Goal: Task Accomplishment & Management: Use online tool/utility

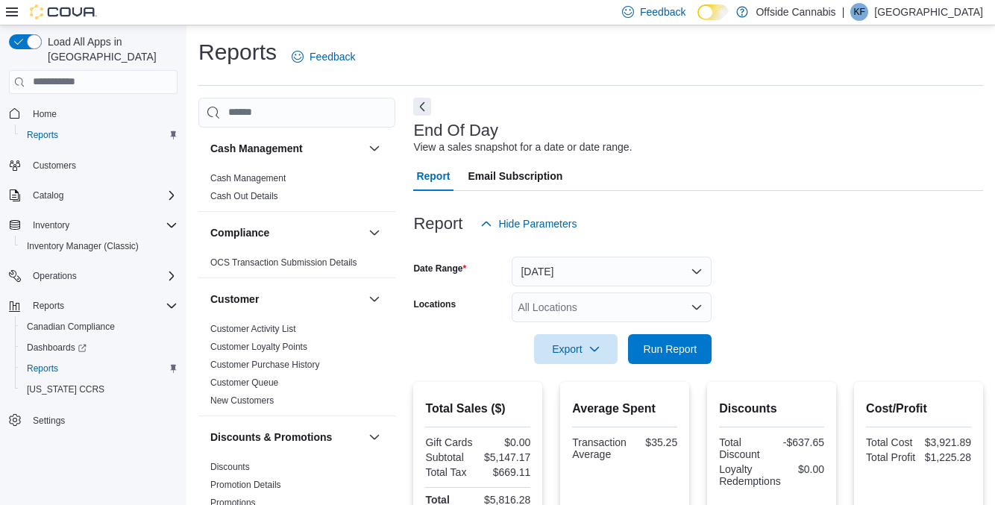
click at [671, 303] on div "All Locations" at bounding box center [612, 307] width 200 height 30
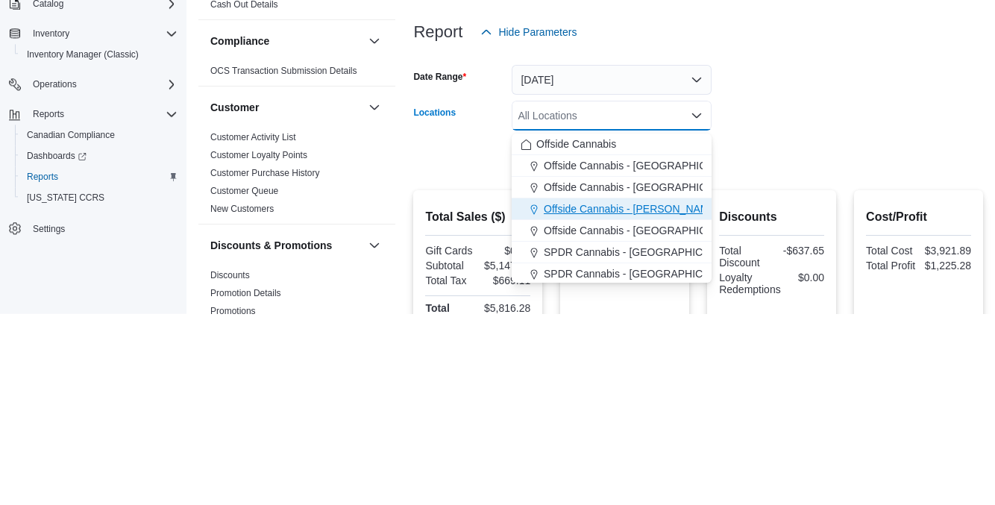
click at [662, 409] on button "Offside Cannabis - [PERSON_NAME]" at bounding box center [612, 401] width 200 height 22
click at [818, 292] on form "Date Range Today Locations Offside Cannabis - Lundy's Combo box. Selected. Offs…" at bounding box center [698, 301] width 570 height 125
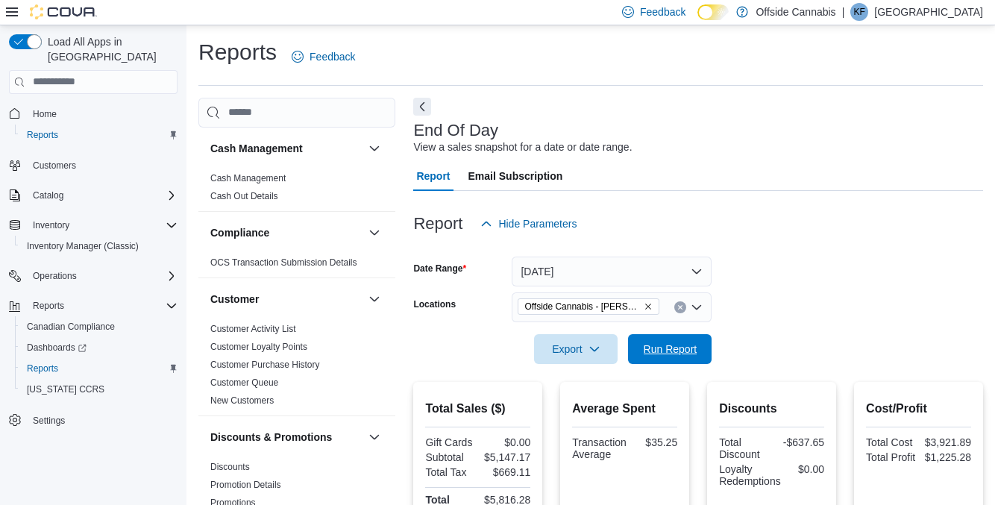
click at [683, 357] on span "Run Report" at bounding box center [671, 349] width 54 height 15
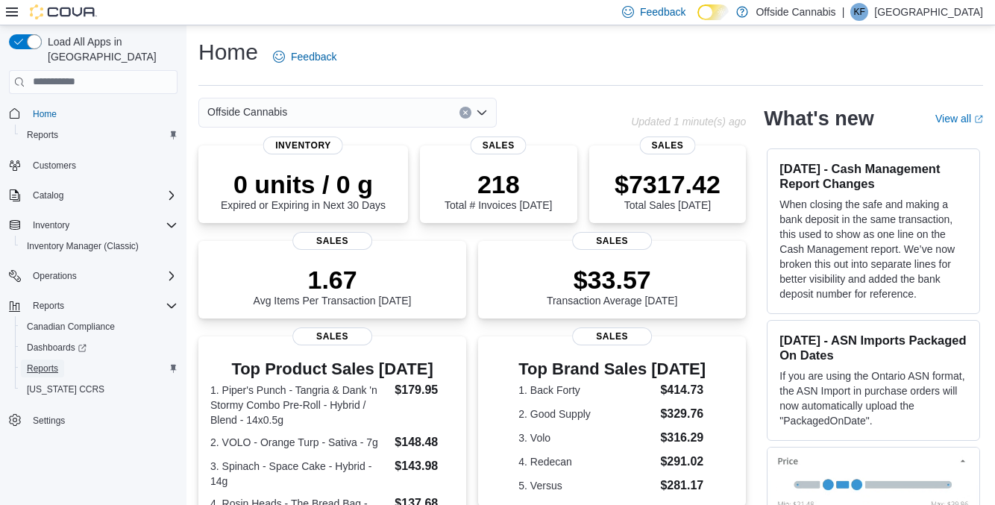
click at [25, 360] on link "Reports" at bounding box center [42, 369] width 43 height 18
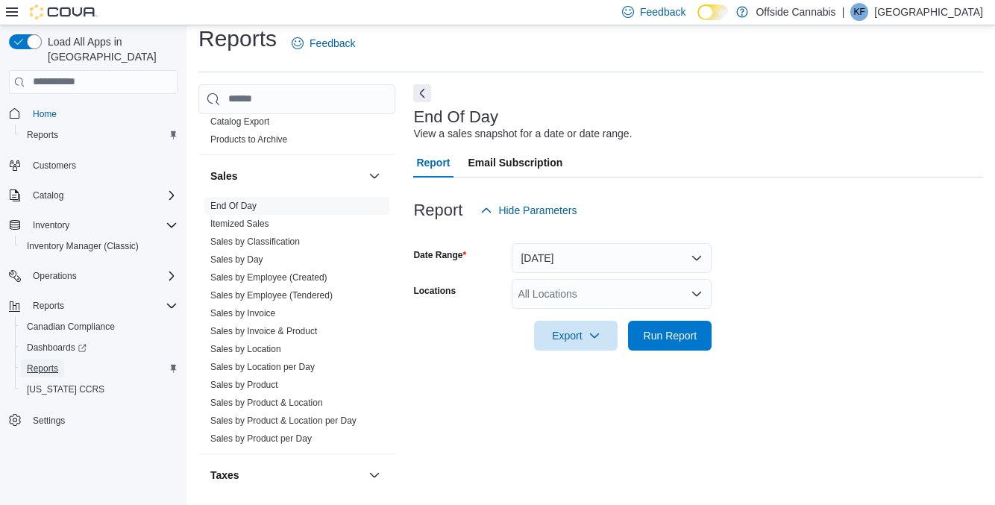
scroll to position [991, 0]
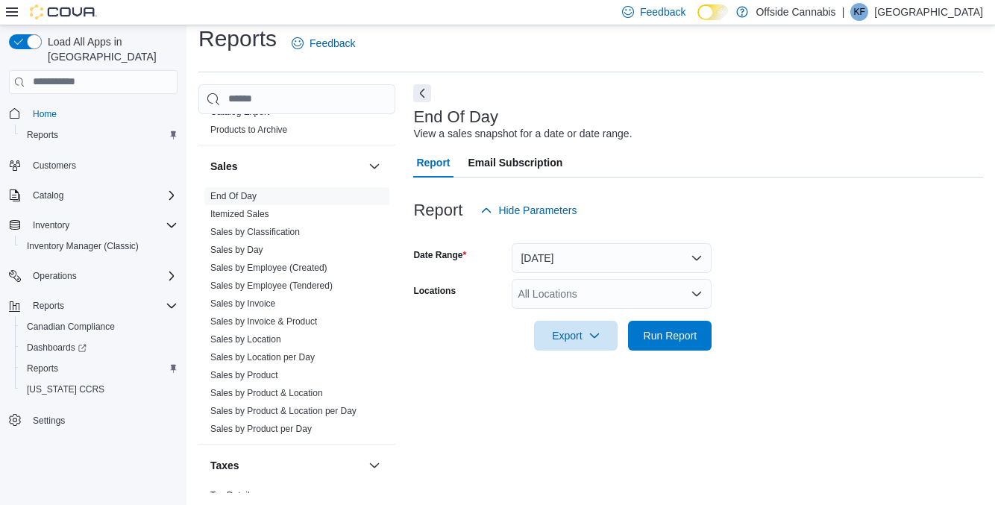
click at [252, 280] on link "Sales by Employee (Tendered)" at bounding box center [271, 285] width 122 height 10
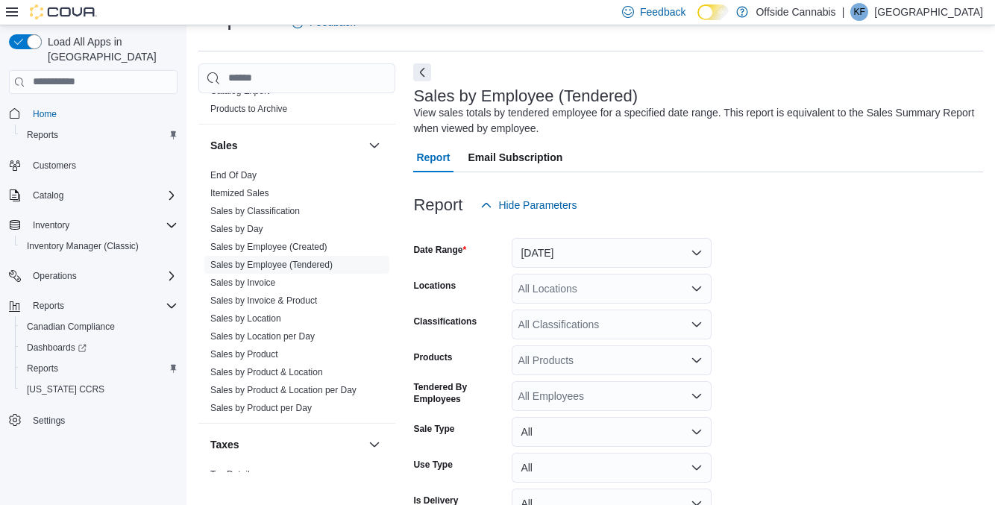
scroll to position [49, 0]
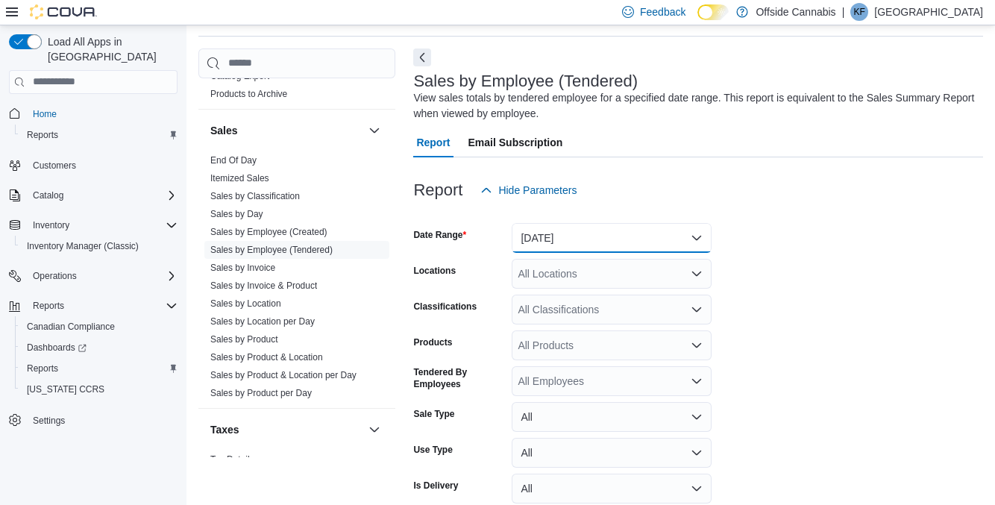
click at [558, 246] on button "[DATE]" at bounding box center [612, 238] width 200 height 30
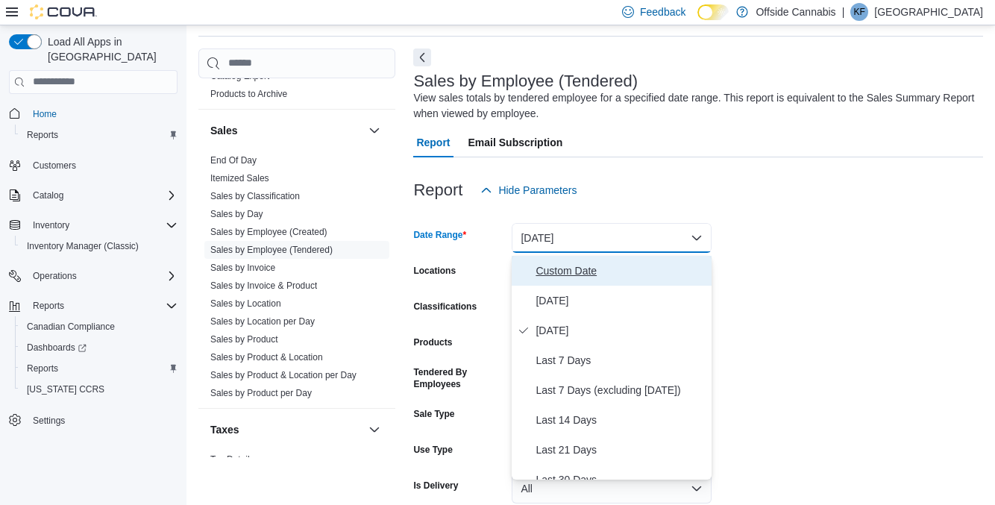
click at [554, 277] on span "Custom Date" at bounding box center [621, 271] width 170 height 18
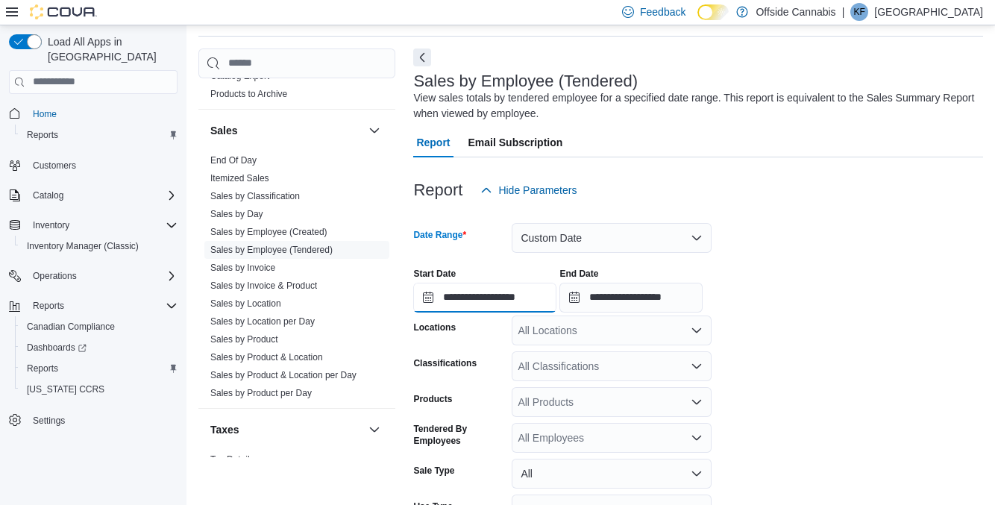
click at [515, 295] on input "**********" at bounding box center [484, 298] width 143 height 30
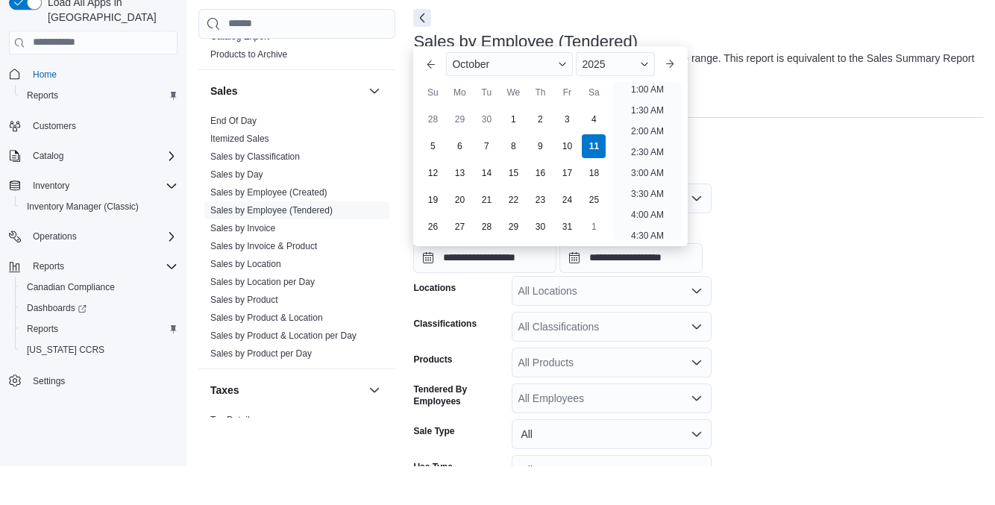
click at [433, 186] on div "5" at bounding box center [433, 186] width 24 height 24
type input "**********"
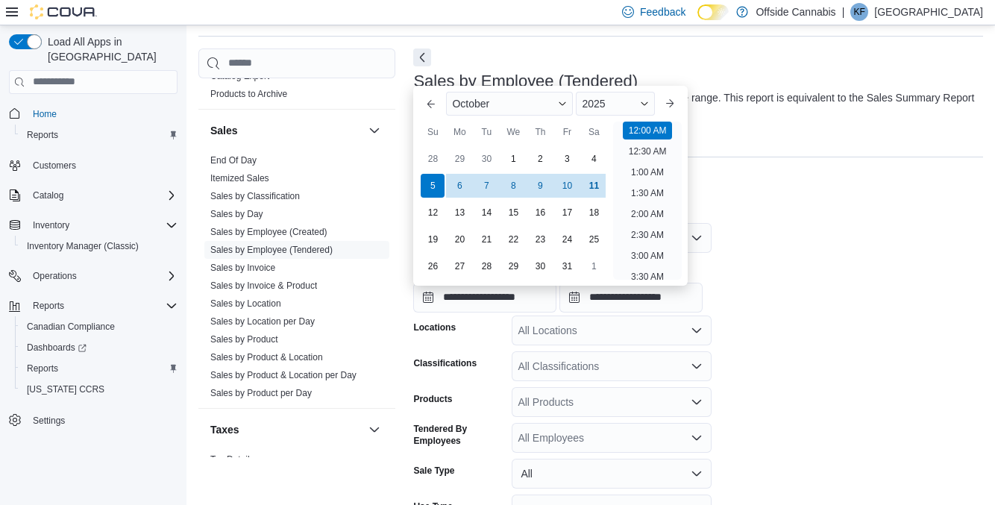
click at [548, 335] on div "All Locations" at bounding box center [612, 331] width 200 height 30
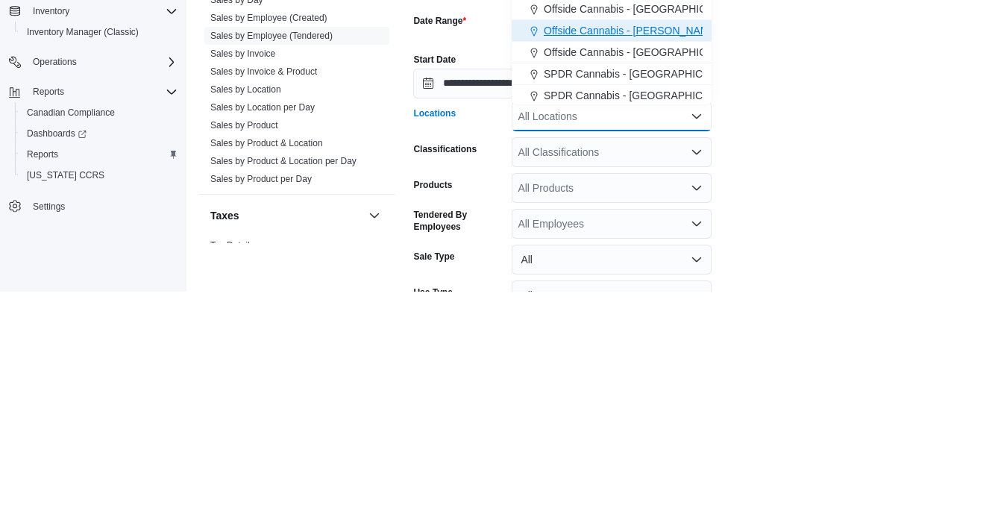
click at [601, 242] on span "Offside Cannabis - [PERSON_NAME]" at bounding box center [631, 244] width 175 height 15
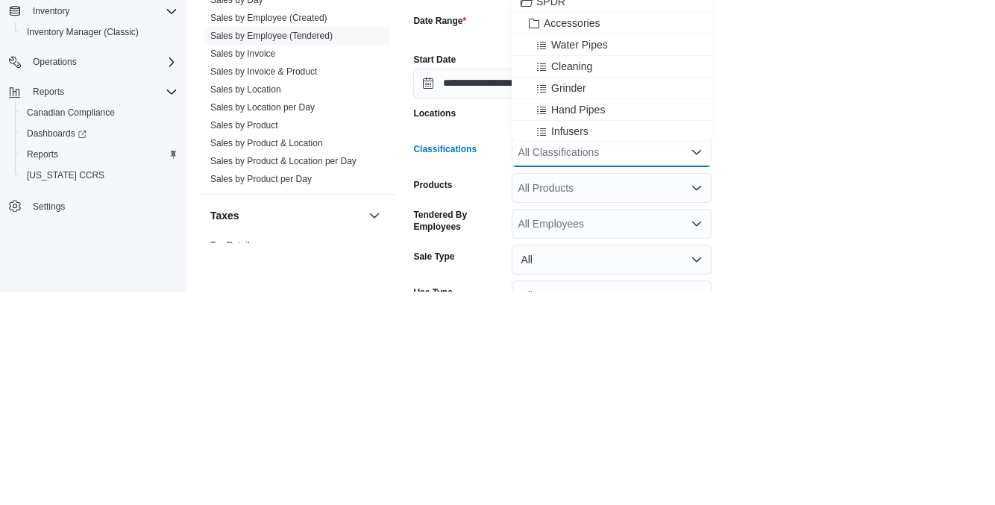
click at [789, 366] on form "**********" at bounding box center [698, 403] width 570 height 397
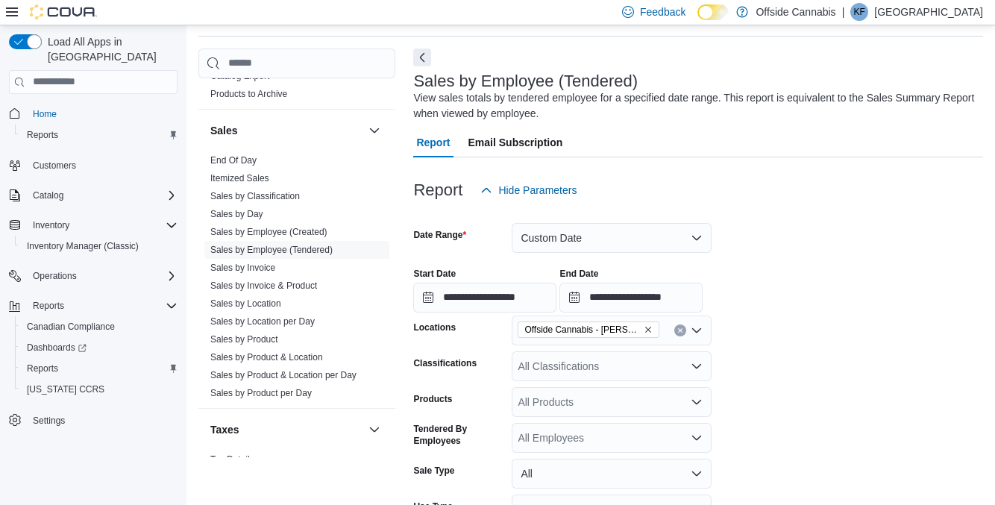
scroll to position [116, 0]
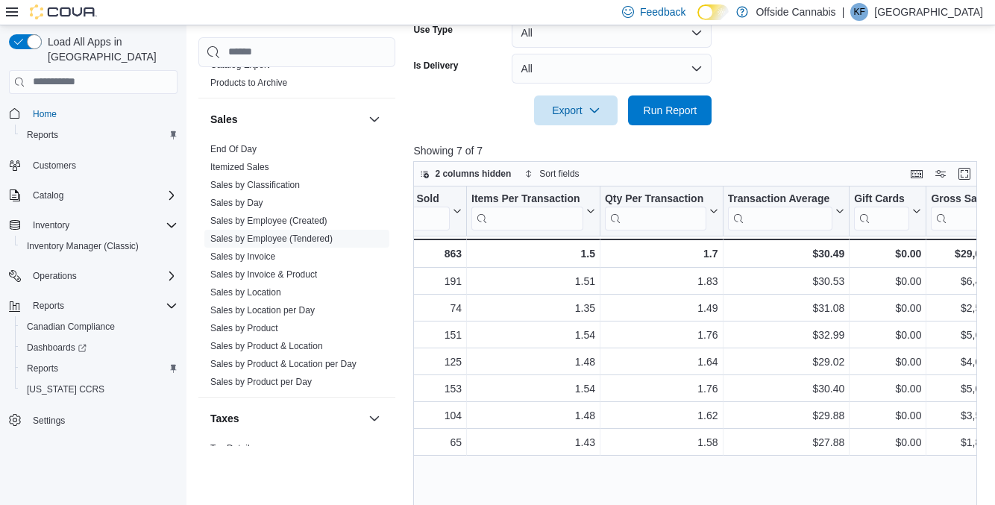
scroll to position [0, 325]
click at [555, 334] on div "1.54" at bounding box center [532, 335] width 124 height 18
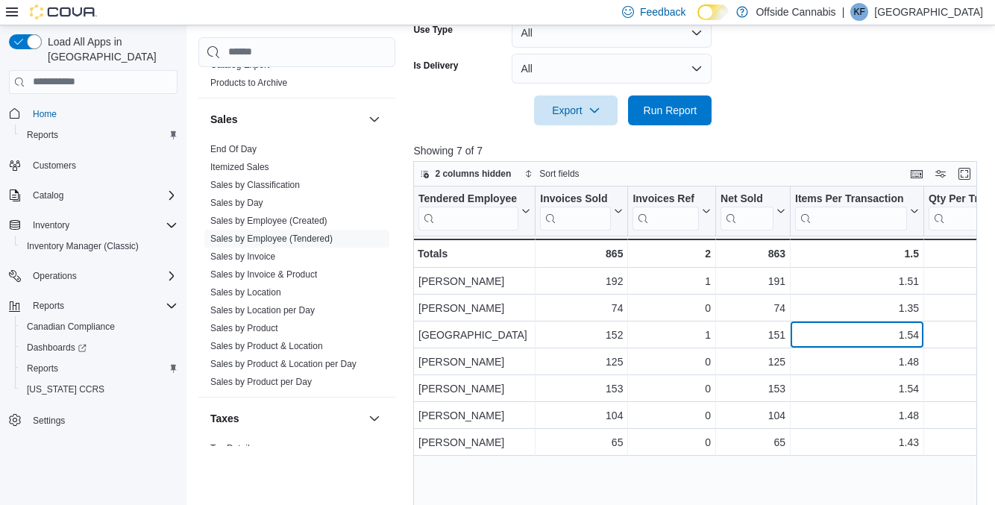
scroll to position [527, 0]
